Goal: Find specific page/section: Find specific page/section

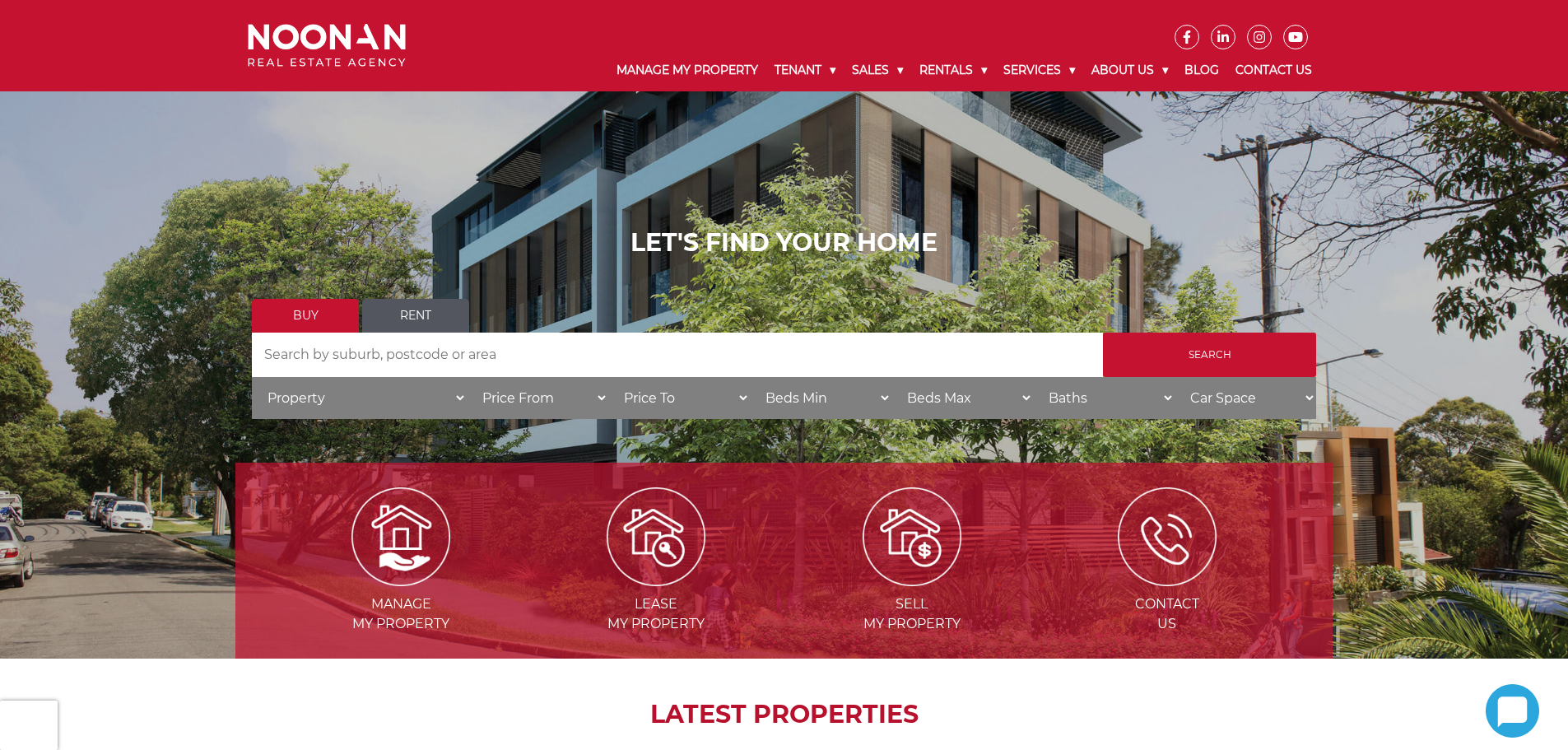
click at [400, 305] on link "Rent" at bounding box center [415, 316] width 107 height 34
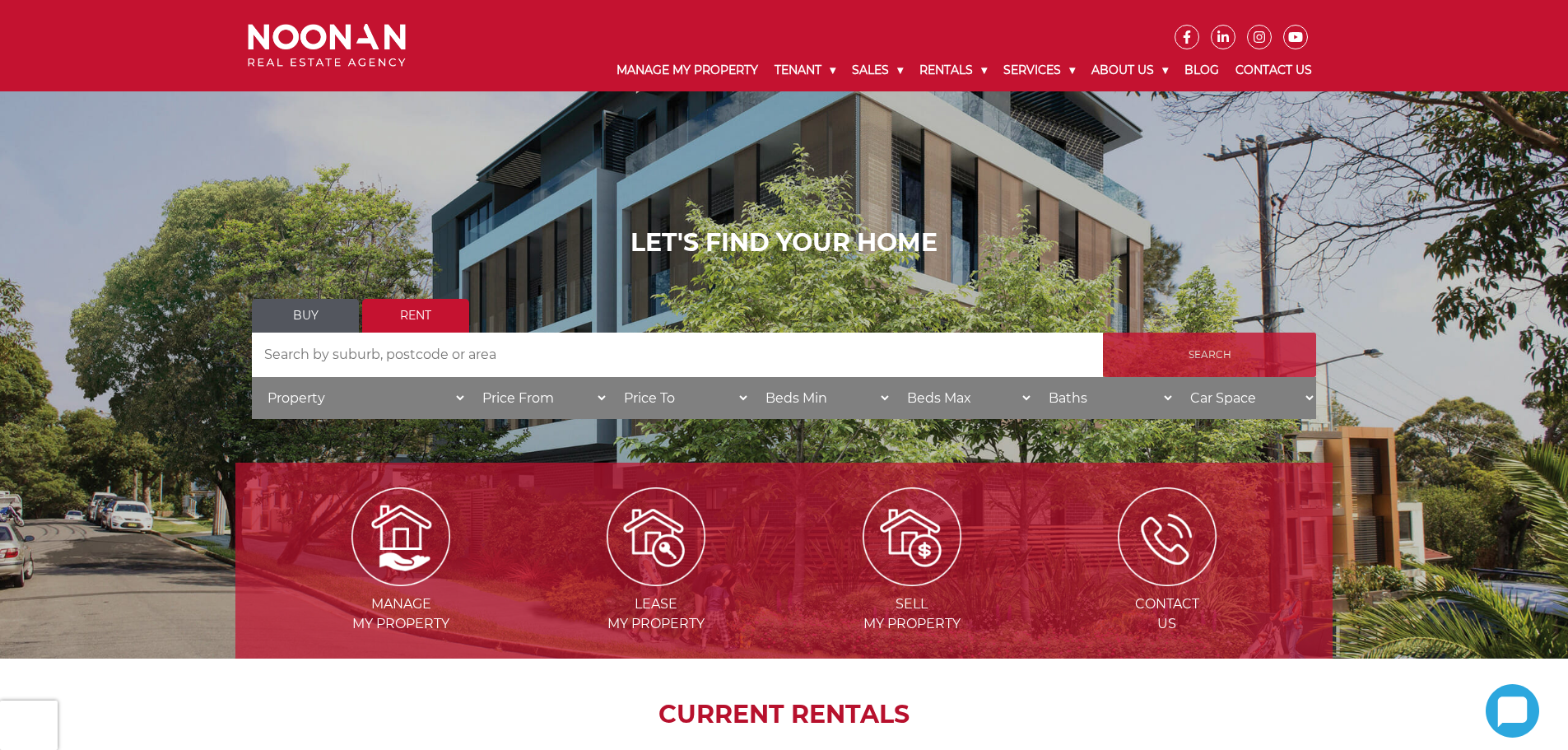
click at [1229, 344] on input "Search" at bounding box center [1209, 355] width 213 height 45
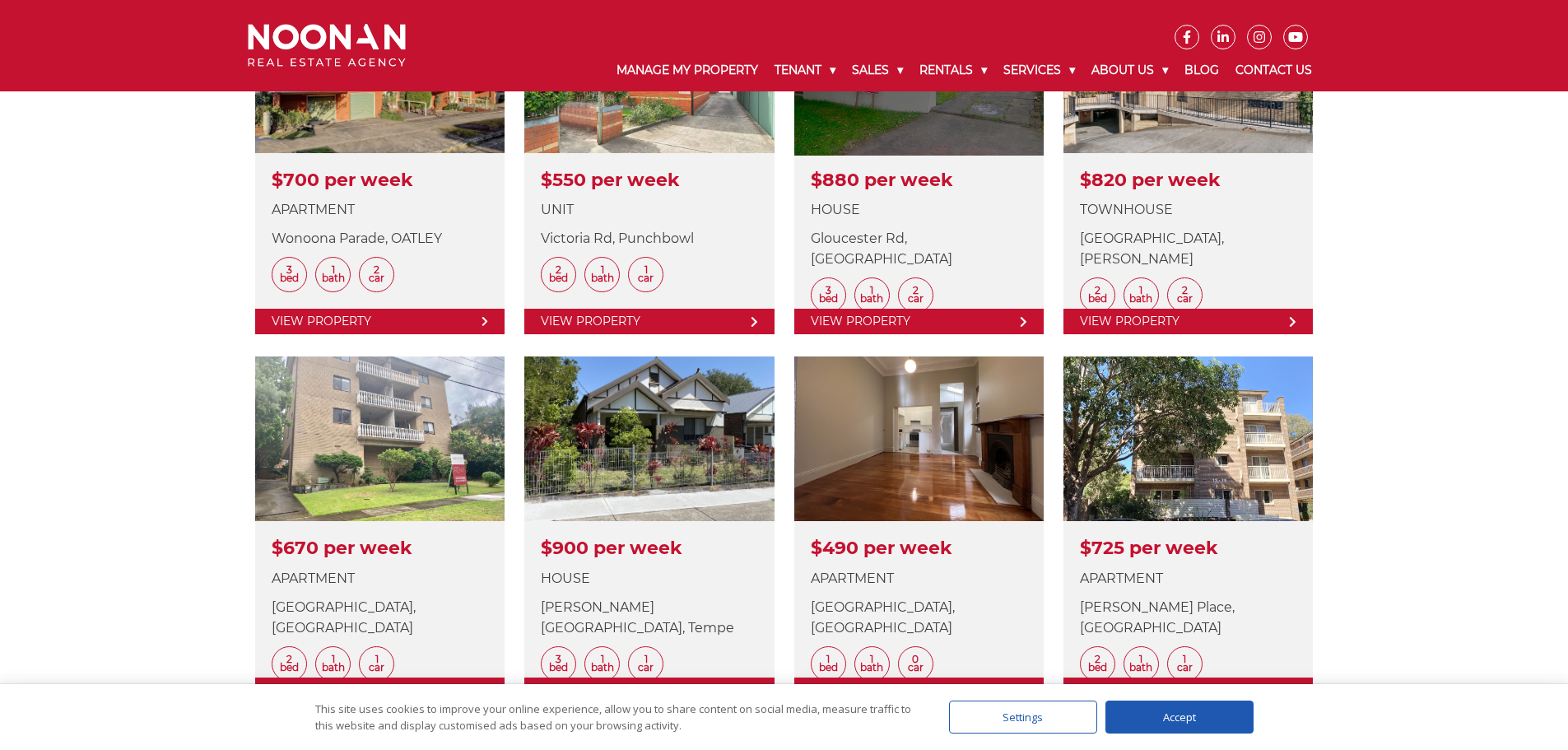
scroll to position [988, 0]
